Goal: Transaction & Acquisition: Purchase product/service

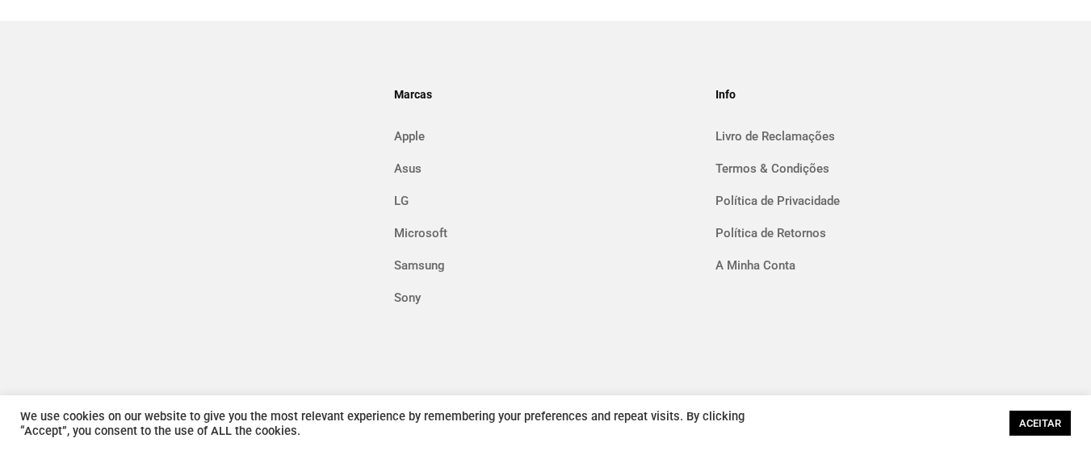
scroll to position [1938, 0]
click at [1047, 437] on div "ACEITAR" at bounding box center [1037, 423] width 65 height 33
click at [1043, 427] on link "ACEITAR" at bounding box center [1039, 423] width 61 height 25
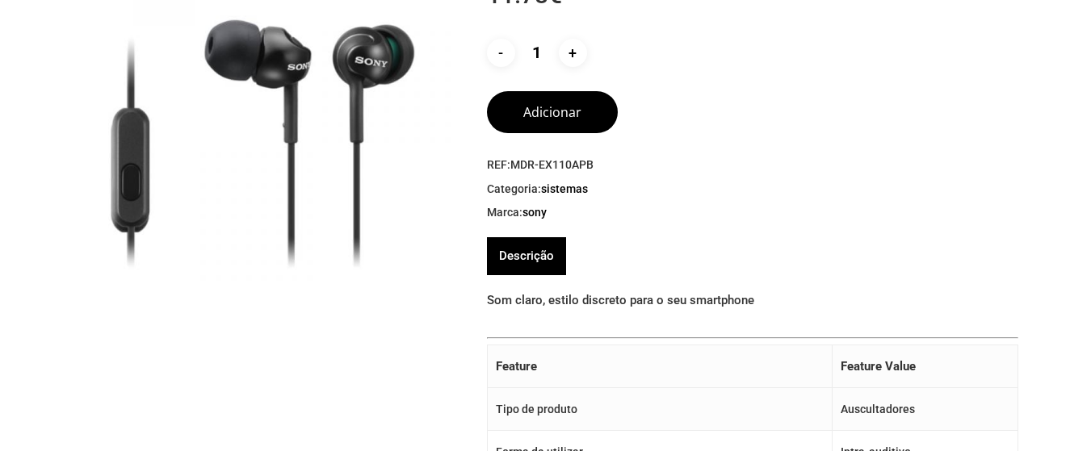
scroll to position [0, 0]
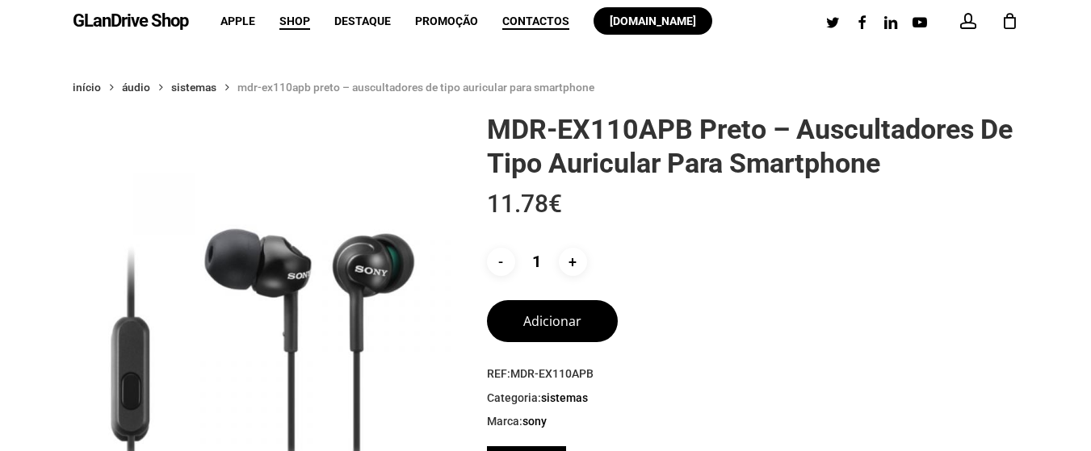
click at [517, 16] on span "Contactos" at bounding box center [535, 21] width 67 height 13
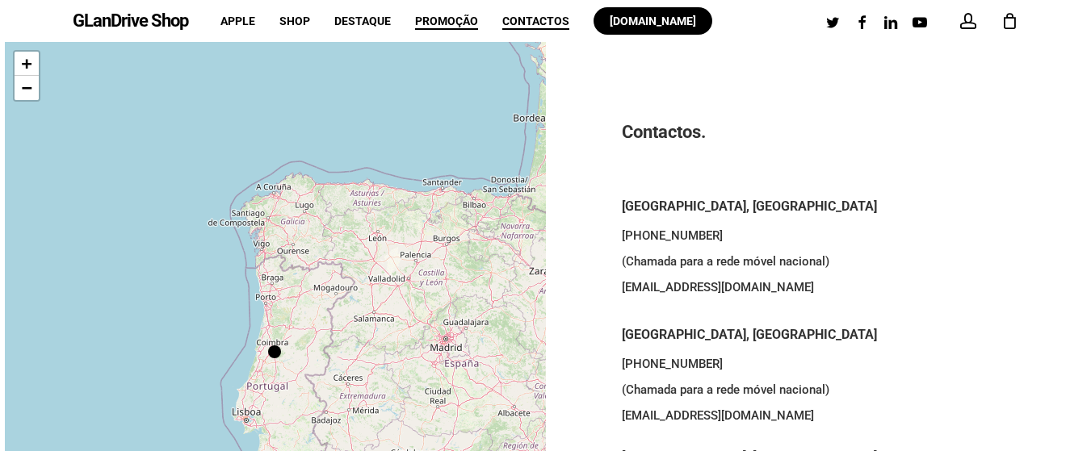
click at [449, 23] on span "Promoção" at bounding box center [446, 21] width 63 height 13
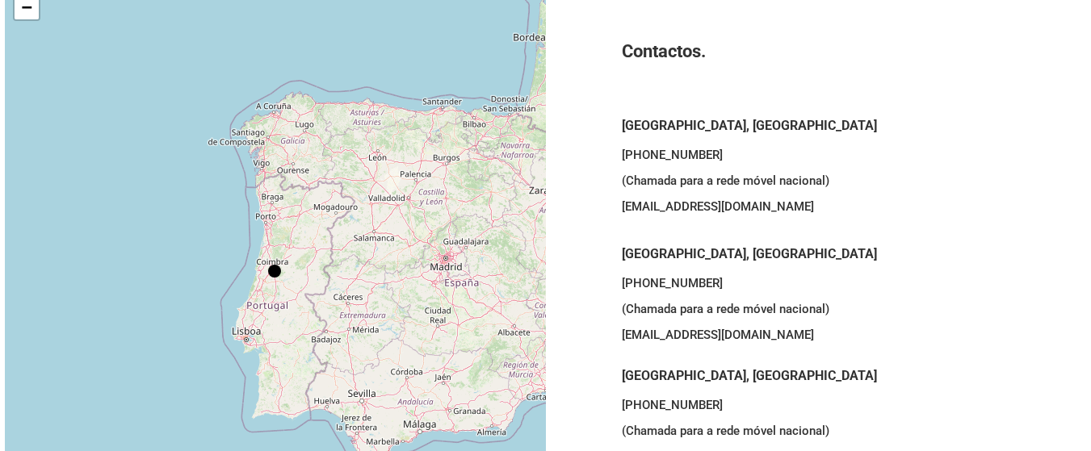
click at [269, 236] on div "+ − Leaflet | © OpenStreetMap contributors" at bounding box center [275, 272] width 541 height 622
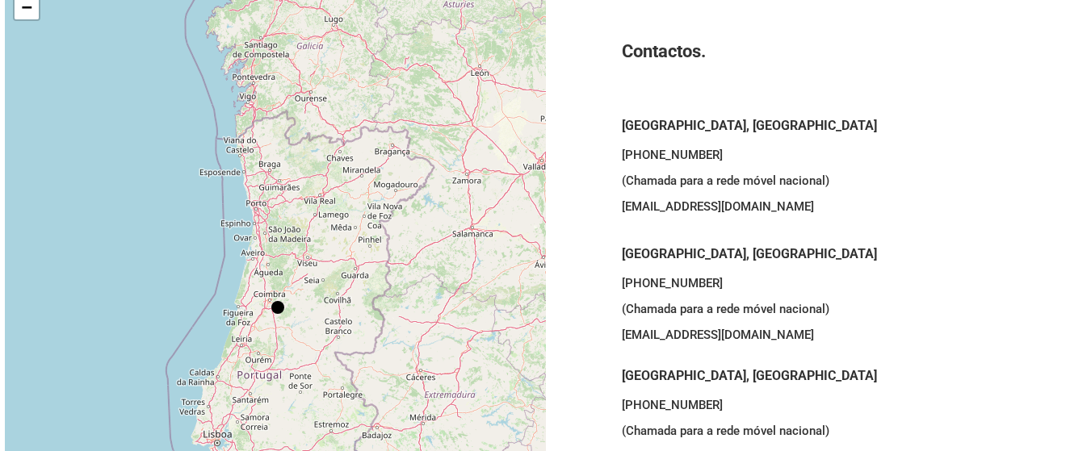
click at [259, 219] on div "+ − Leaflet | © OpenStreetMap contributors" at bounding box center [275, 272] width 541 height 622
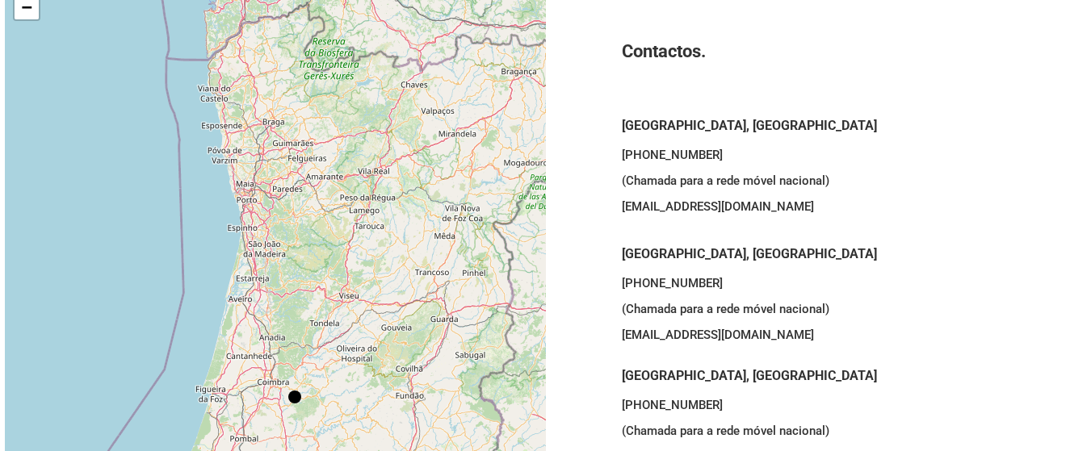
scroll to position [0, 0]
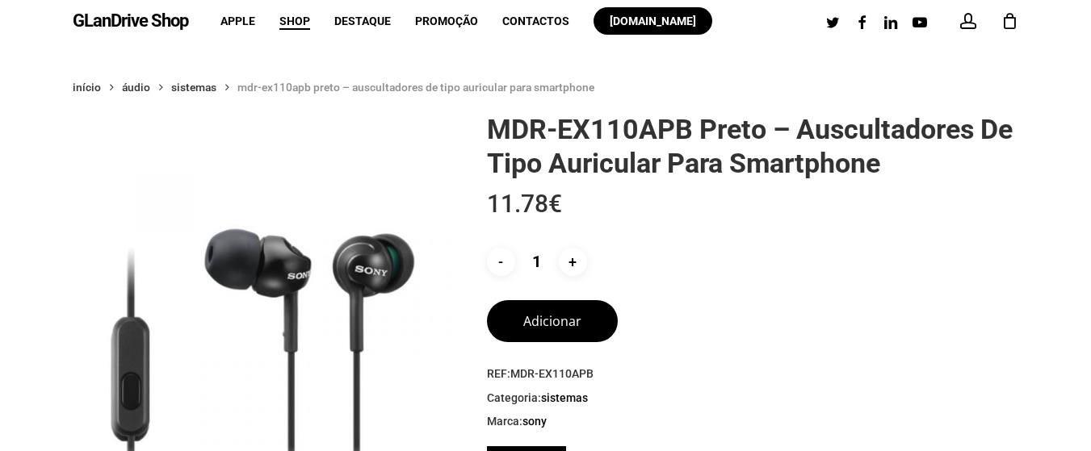
click at [1014, 17] on div "0" at bounding box center [1017, 17] width 18 height 18
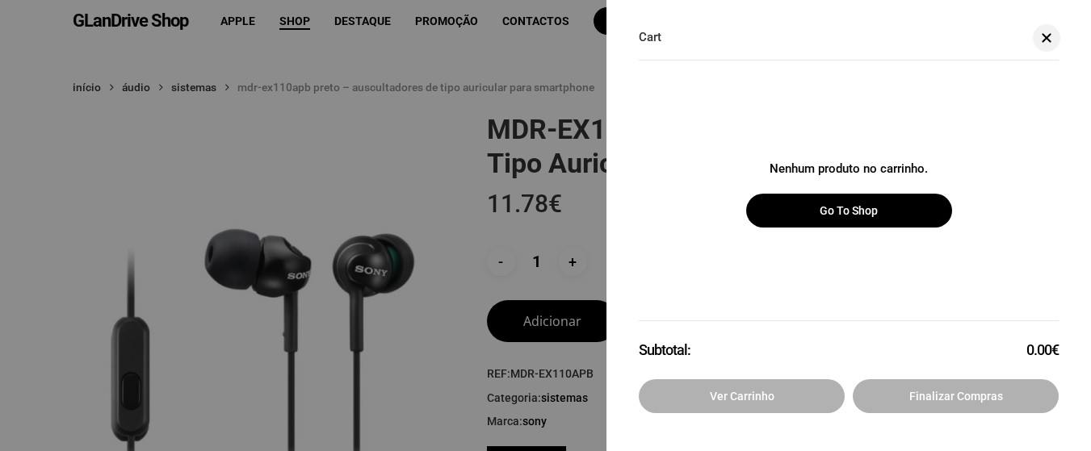
click at [1014, 17] on div "Cart Close Cart Nenhum produto no carrinho. Go to shop Subtotal: 0.00 € Ver car…" at bounding box center [848, 225] width 485 height 451
click at [1005, 50] on div "Cart Close Cart" at bounding box center [849, 46] width 420 height 28
click at [1047, 43] on span at bounding box center [1046, 37] width 16 height 12
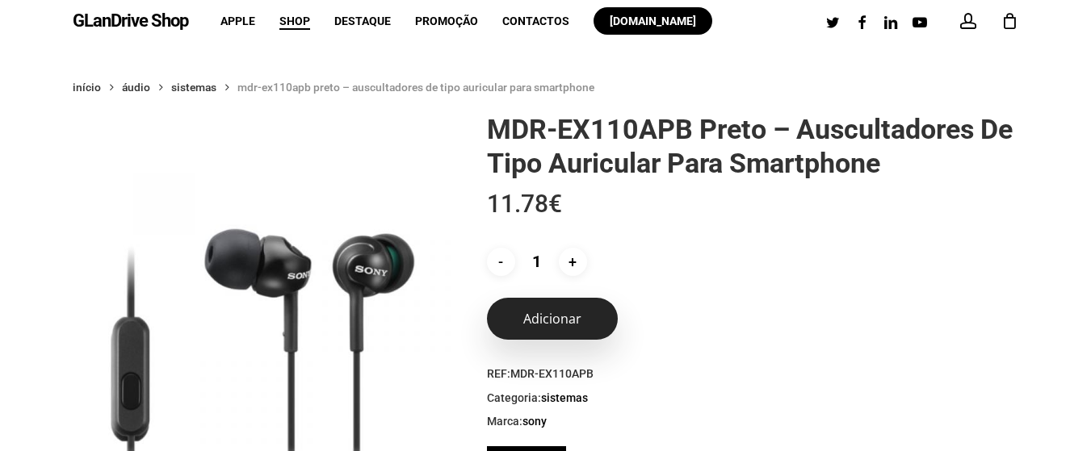
click at [560, 323] on button "Adicionar" at bounding box center [552, 319] width 131 height 42
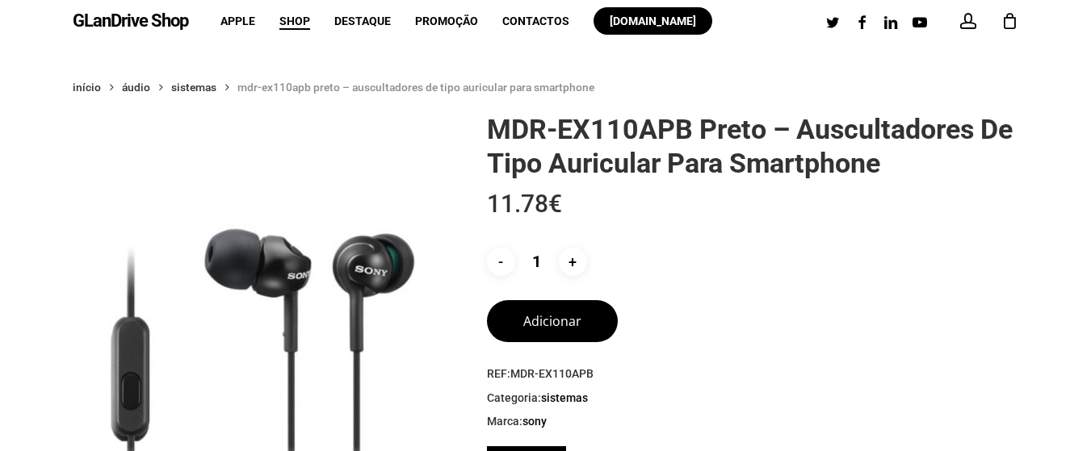
click at [1015, 26] on icon "Cart" at bounding box center [1010, 22] width 18 height 17
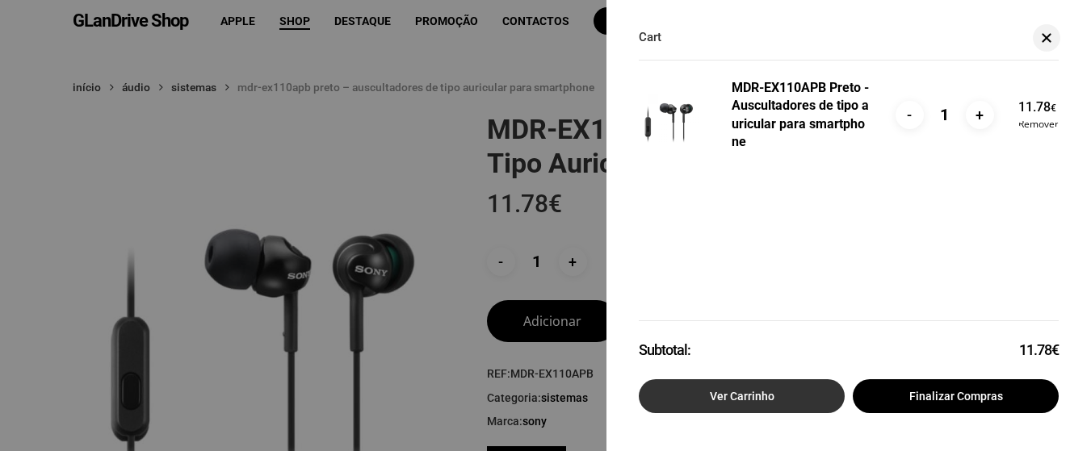
click at [761, 402] on link "Ver carrinho" at bounding box center [742, 397] width 206 height 34
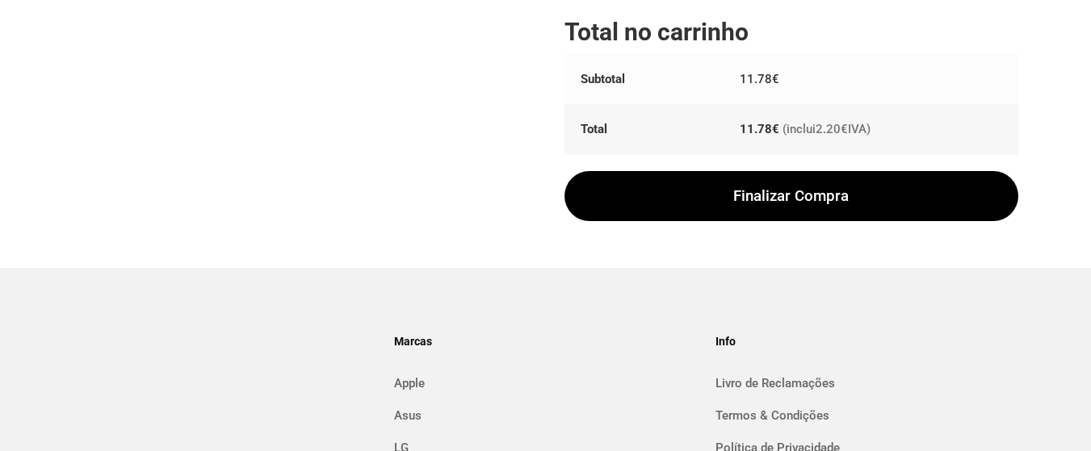
scroll to position [323, 0]
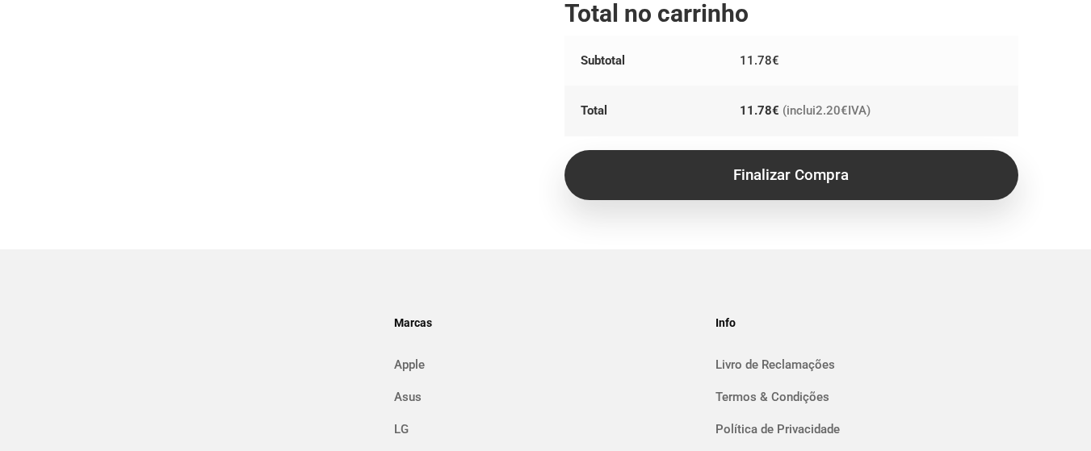
click at [864, 191] on link "Finalizar compra" at bounding box center [791, 175] width 454 height 50
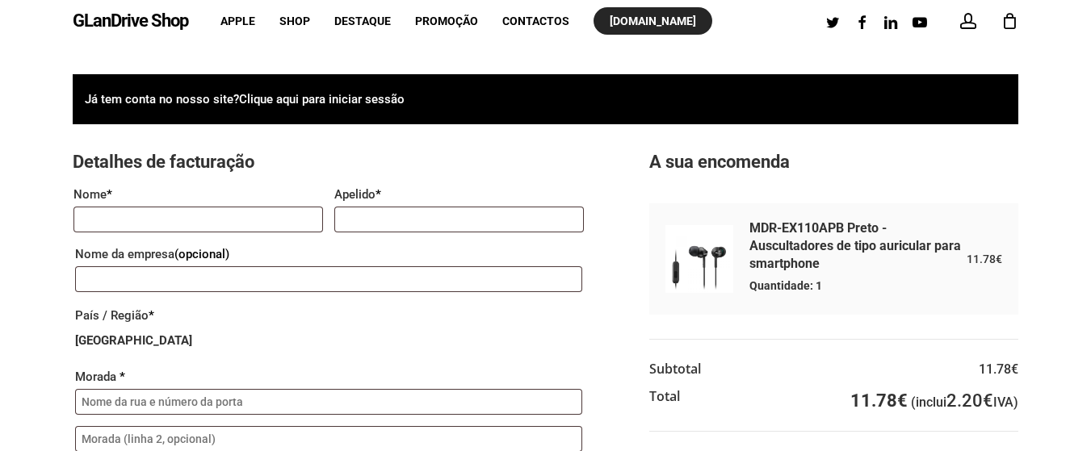
click at [645, 18] on span "[DOMAIN_NAME]" at bounding box center [653, 21] width 86 height 13
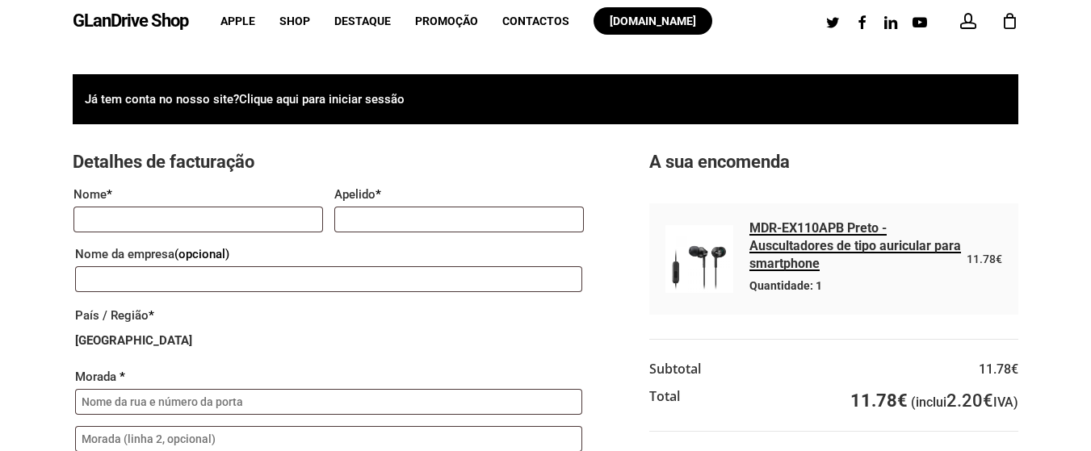
click at [820, 228] on link "MDR-EX110APB Preto - Auscultadores de tipo auricular para smartphone" at bounding box center [855, 245] width 212 height 51
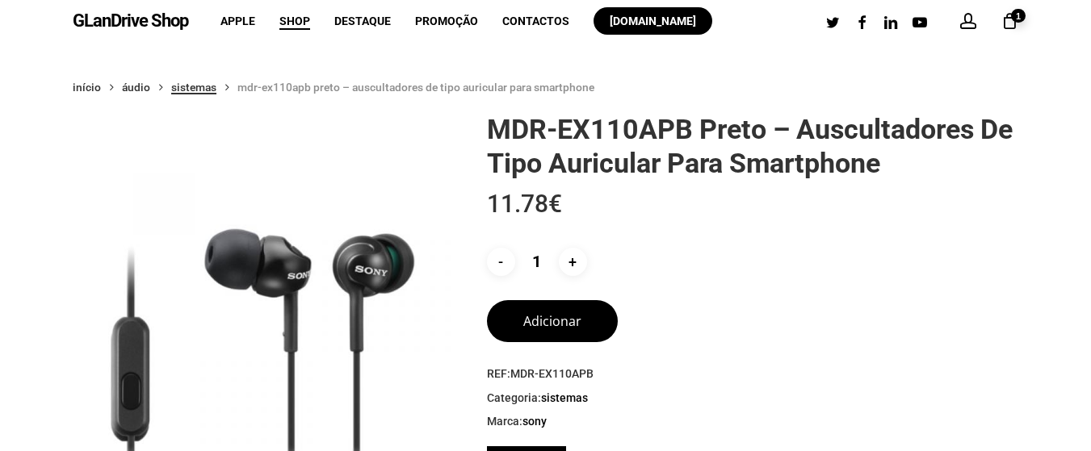
click at [191, 92] on link "Sistemas" at bounding box center [193, 87] width 45 height 15
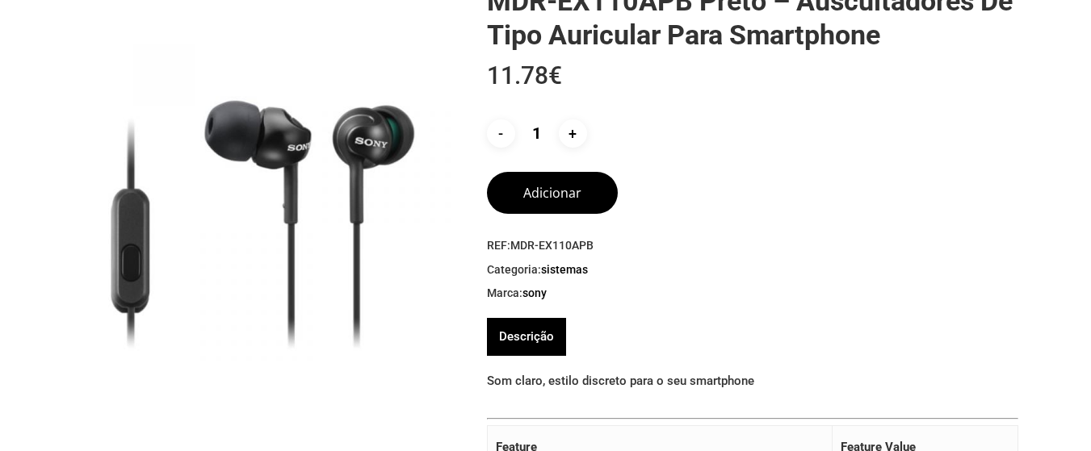
scroll to position [162, 0]
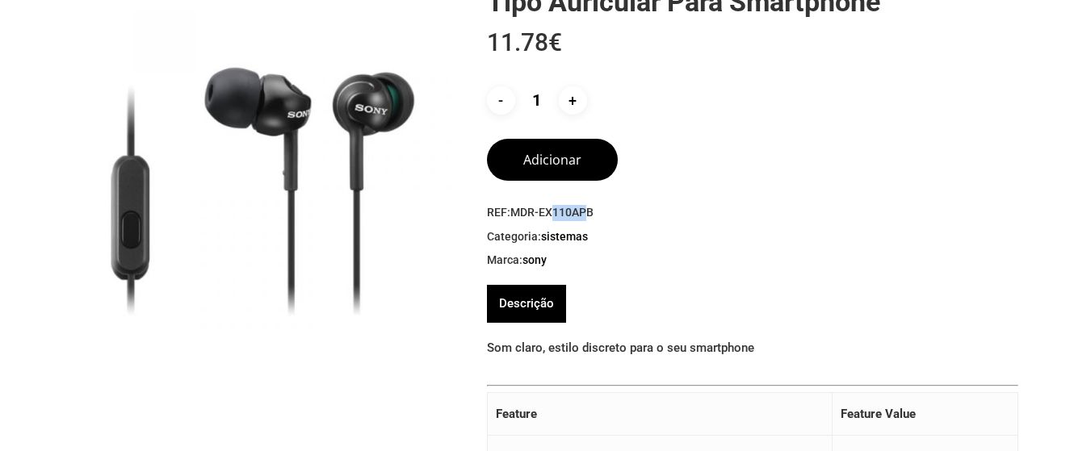
drag, startPoint x: 586, startPoint y: 212, endPoint x: 554, endPoint y: 216, distance: 32.5
click at [554, 216] on span "MDR-EX110APB" at bounding box center [551, 212] width 83 height 13
click at [624, 218] on span "REF: MDR-EX110APB" at bounding box center [752, 213] width 531 height 16
drag, startPoint x: 601, startPoint y: 208, endPoint x: 515, endPoint y: 215, distance: 85.8
click at [515, 215] on span "REF: MDR-EX110APB" at bounding box center [752, 213] width 531 height 16
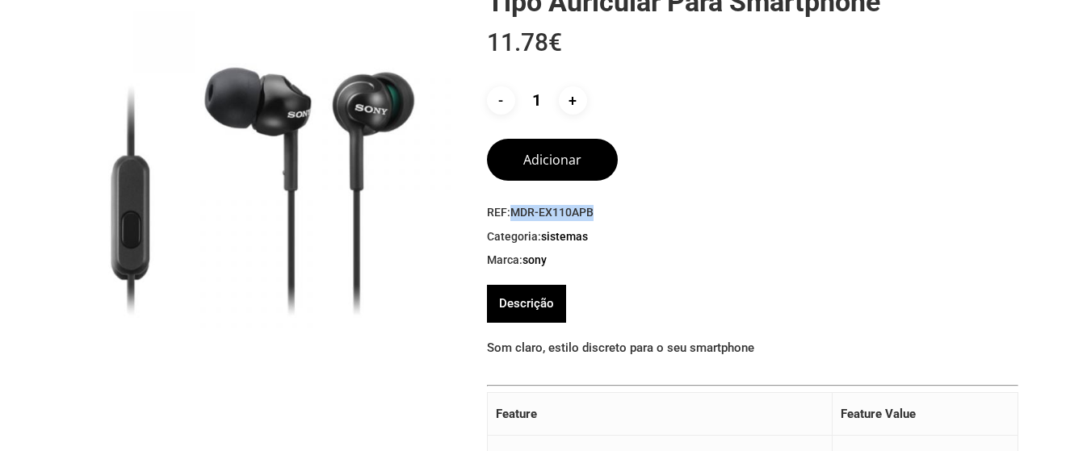
copy span "MDR-EX110APB"
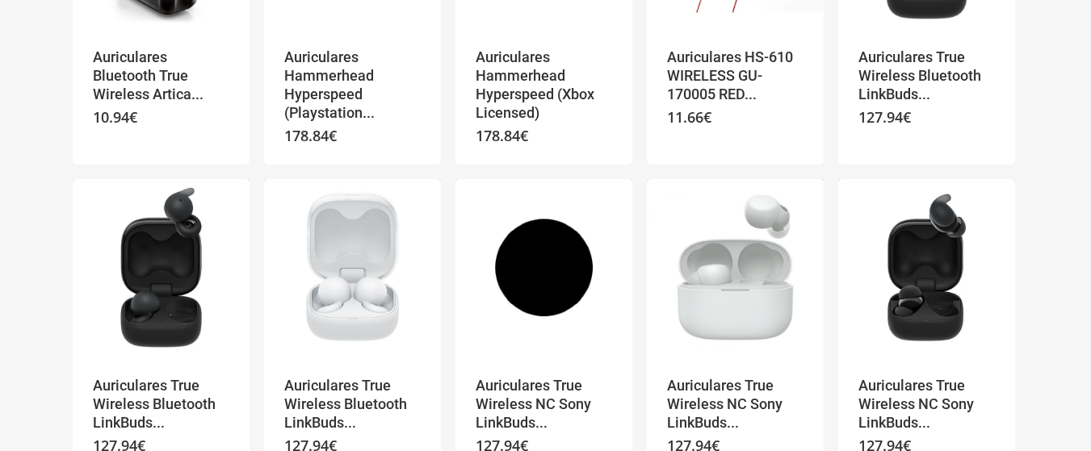
scroll to position [1050, 0]
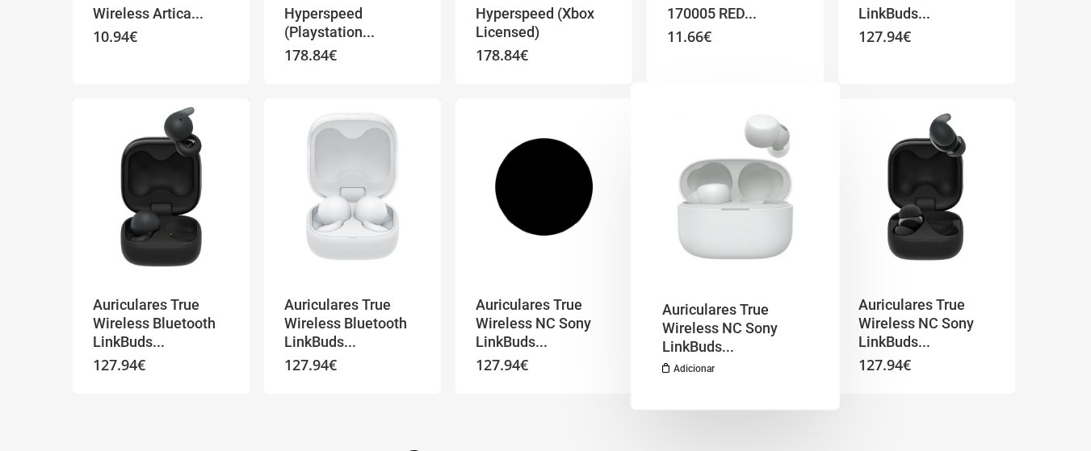
click at [753, 229] on img "Auriculares True Wireless NC Sony LinkBuds FIT WF-LS910NG Verde" at bounding box center [735, 187] width 177 height 177
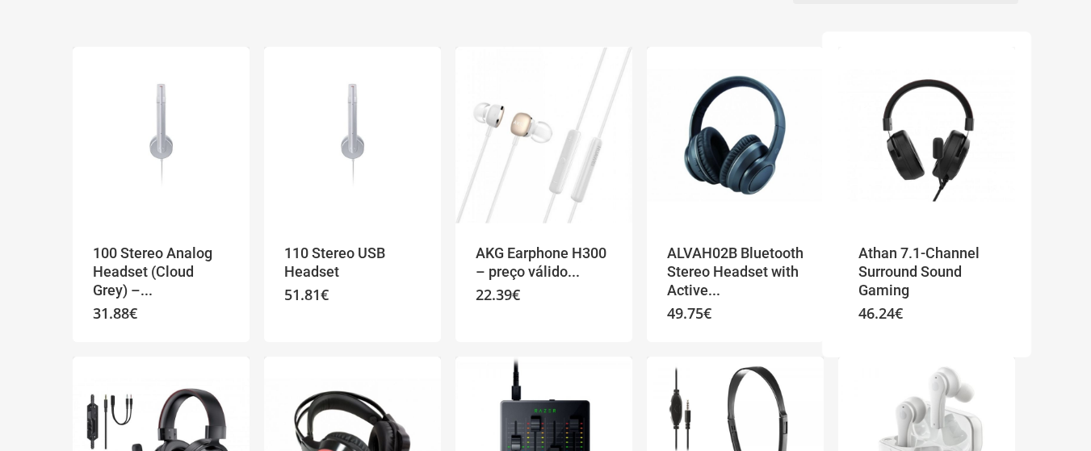
scroll to position [0, 0]
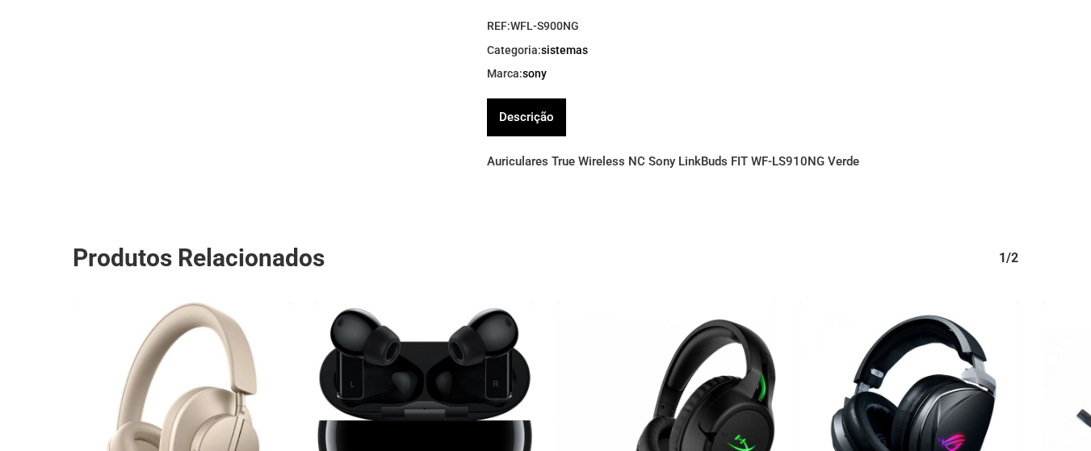
scroll to position [323, 0]
